Goal: Task Accomplishment & Management: Manage account settings

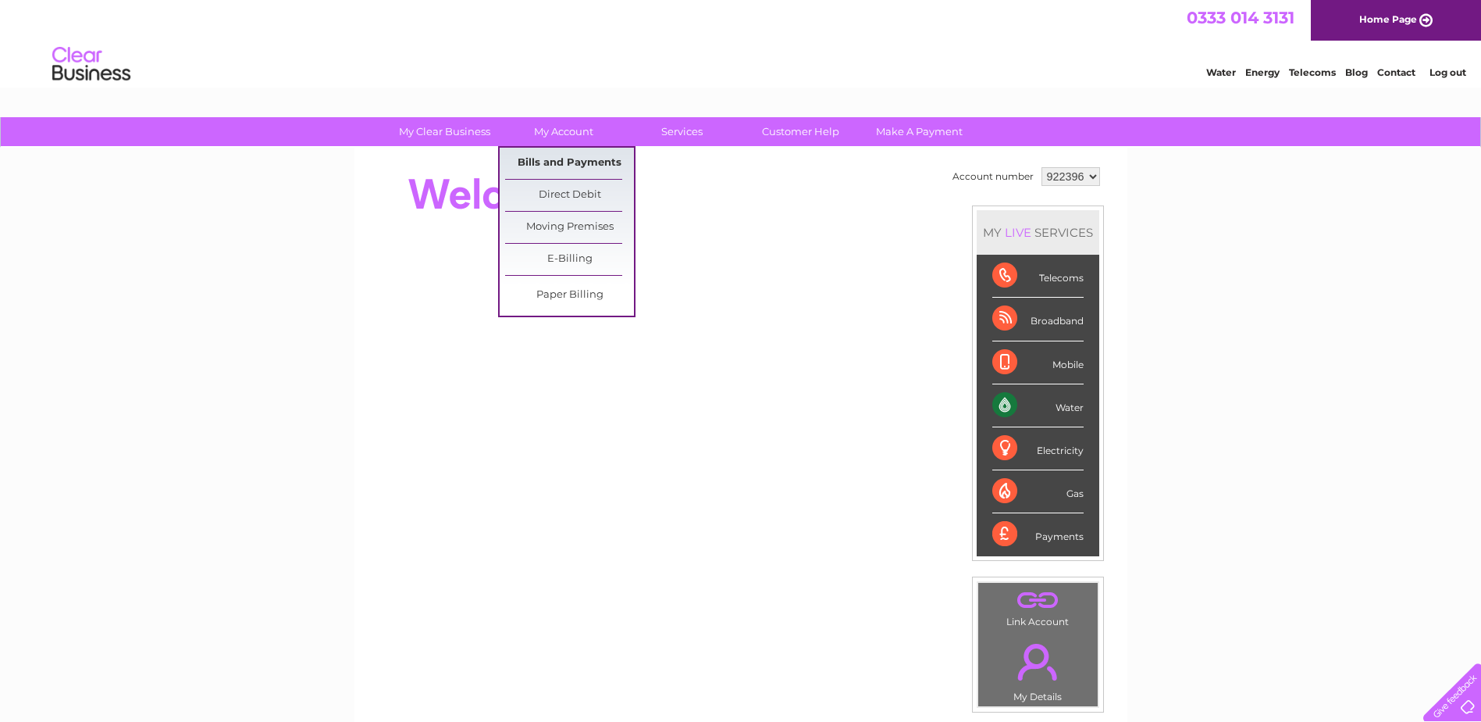
click at [569, 159] on link "Bills and Payments" at bounding box center [569, 163] width 129 height 31
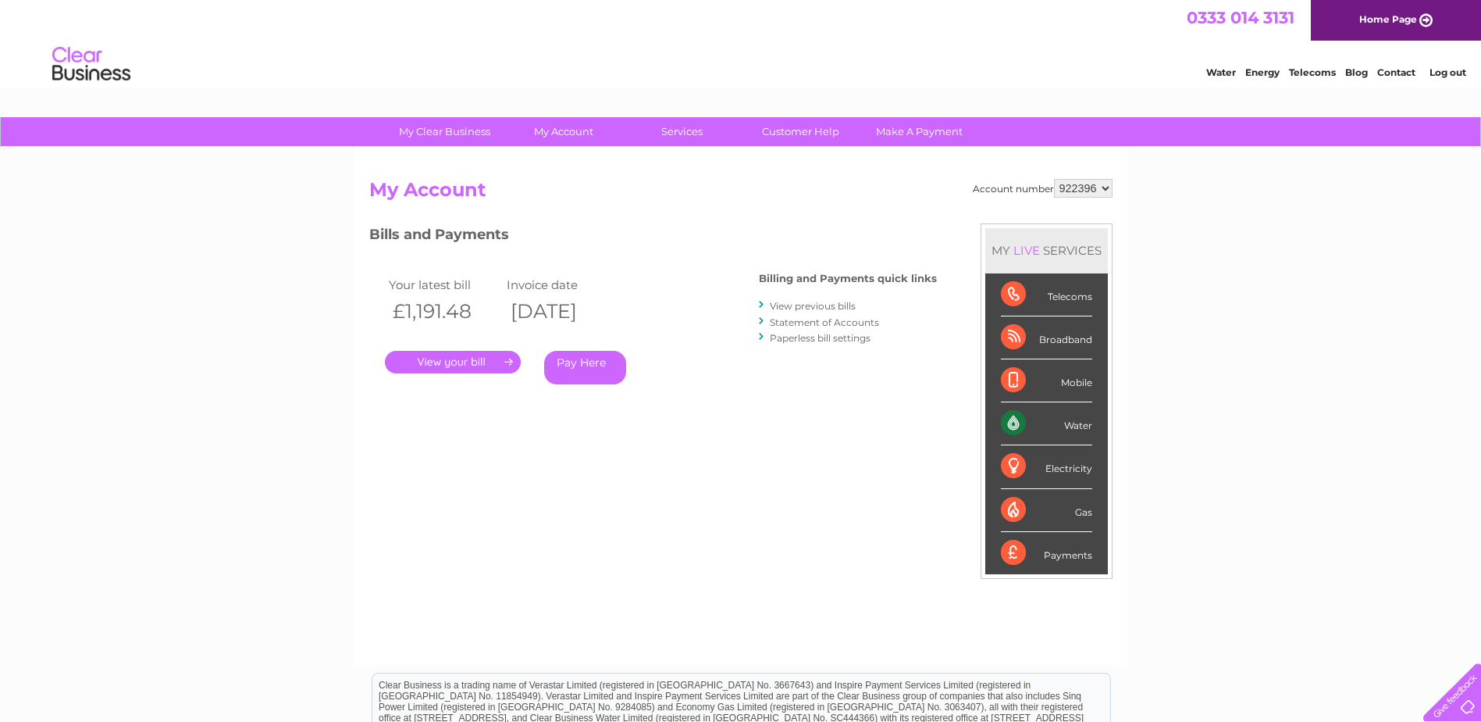
click at [458, 362] on link "." at bounding box center [453, 362] width 136 height 23
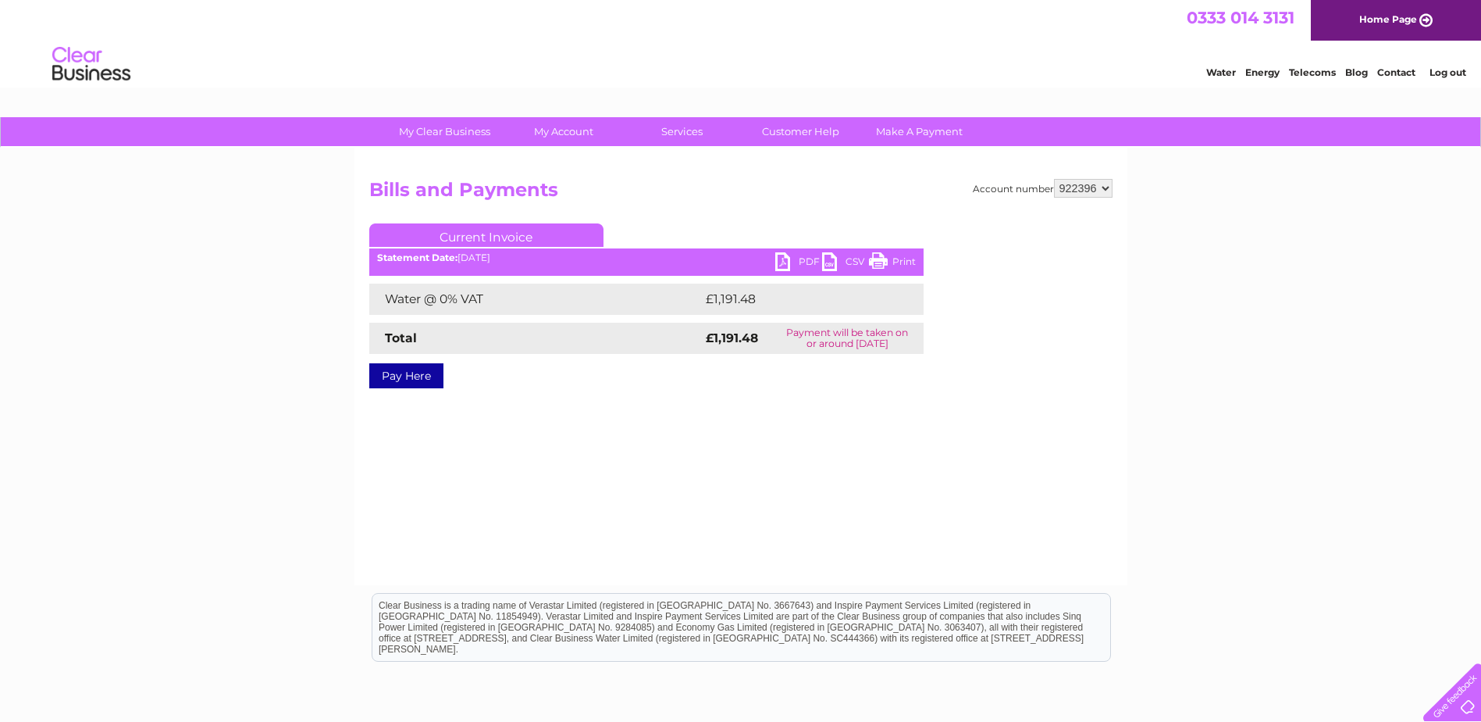
click at [801, 258] on link "PDF" at bounding box center [798, 263] width 47 height 23
